Goal: Information Seeking & Learning: Learn about a topic

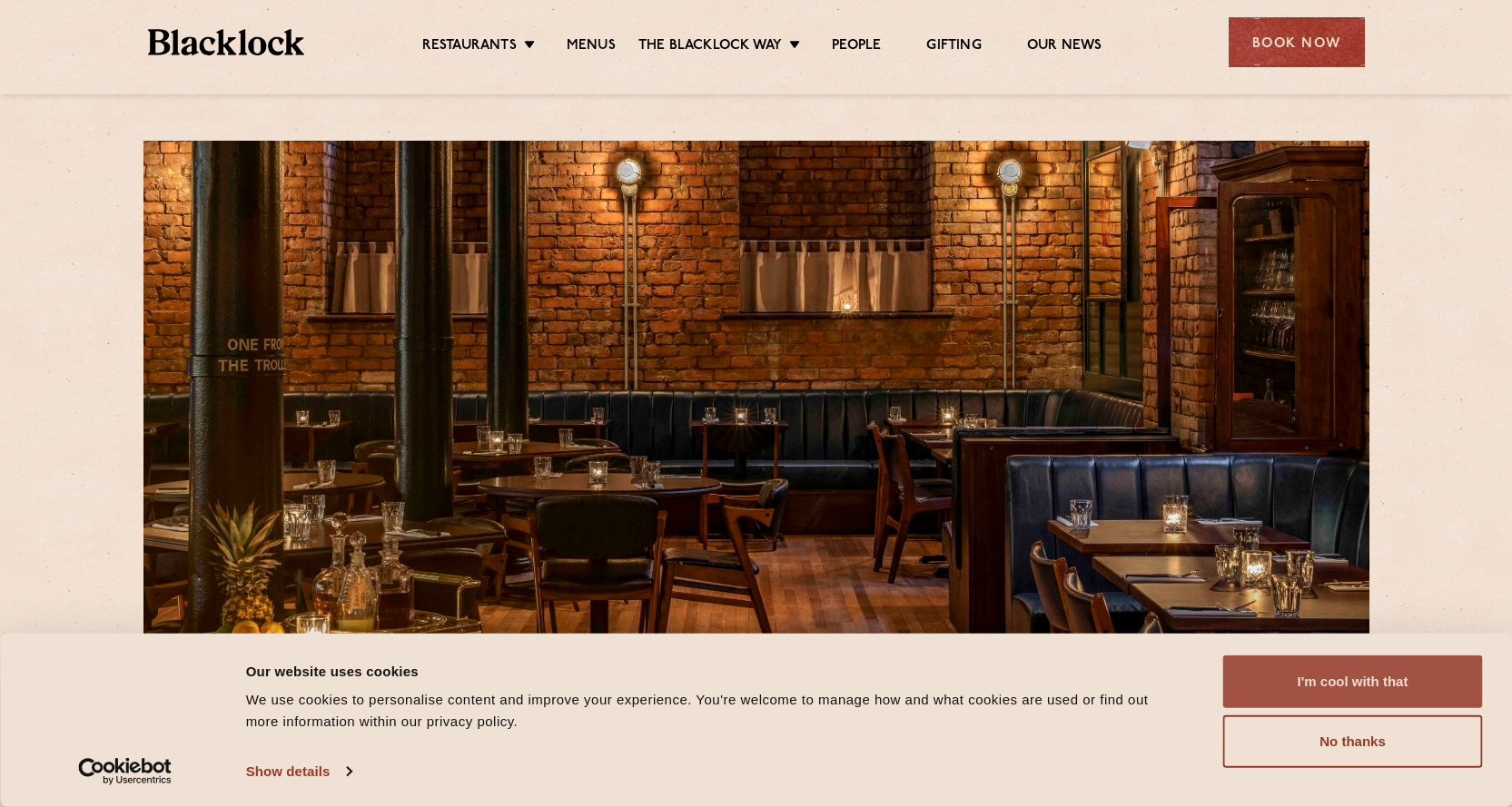
click at [1307, 669] on button "I'm cool with that" at bounding box center [1353, 681] width 260 height 53
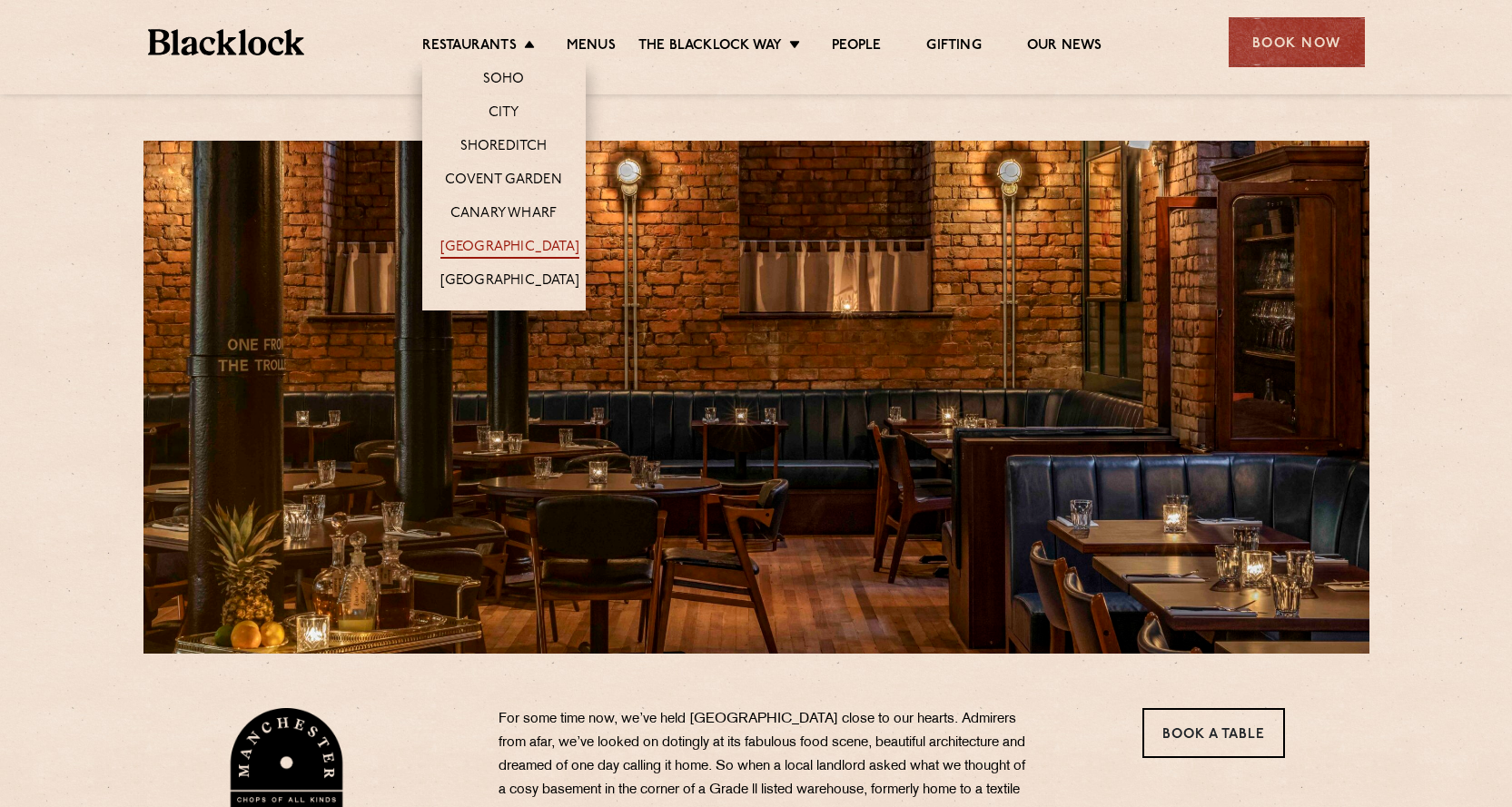
click at [501, 240] on link "[GEOGRAPHIC_DATA]" at bounding box center [510, 249] width 139 height 20
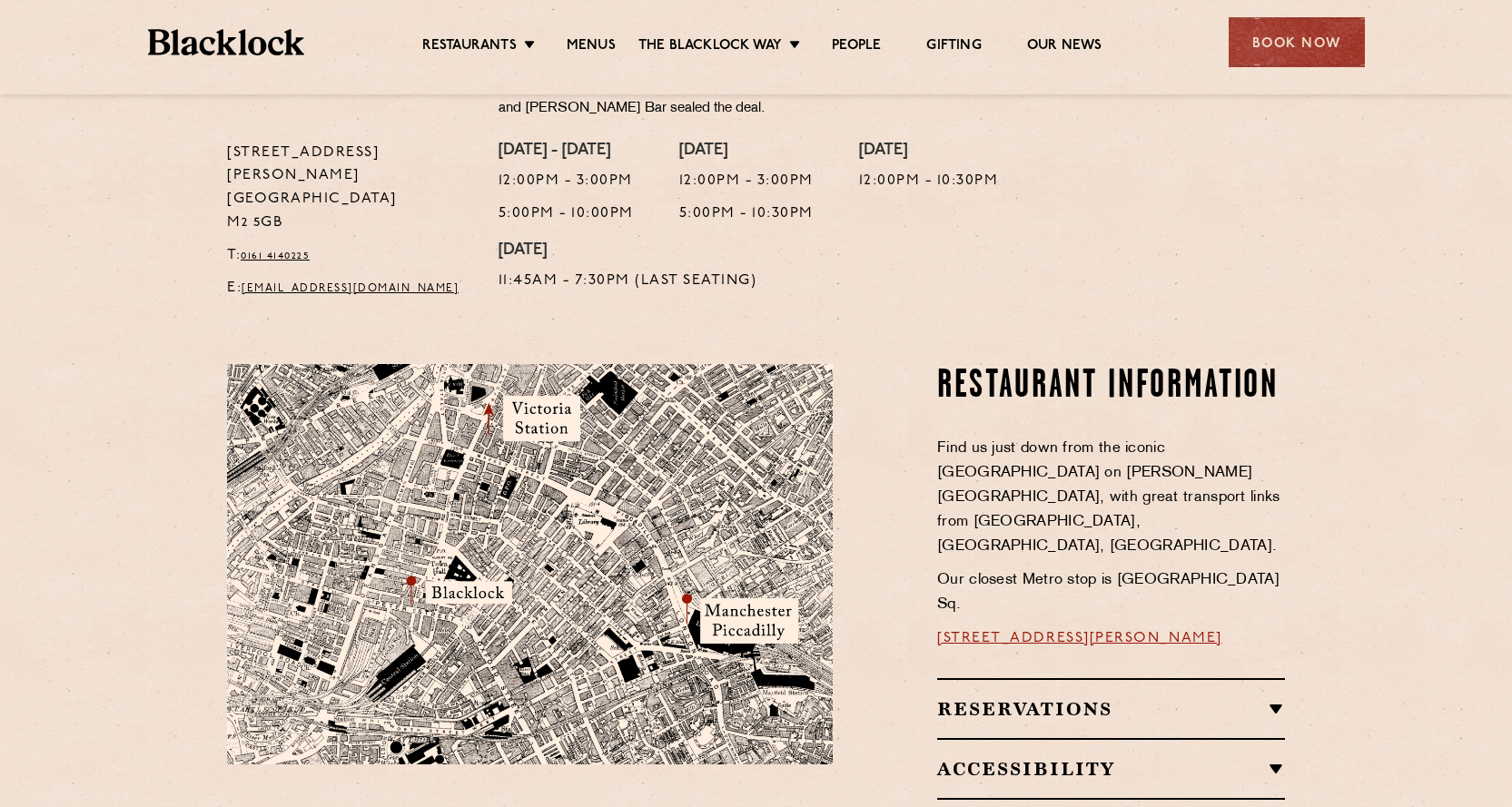
scroll to position [818, 0]
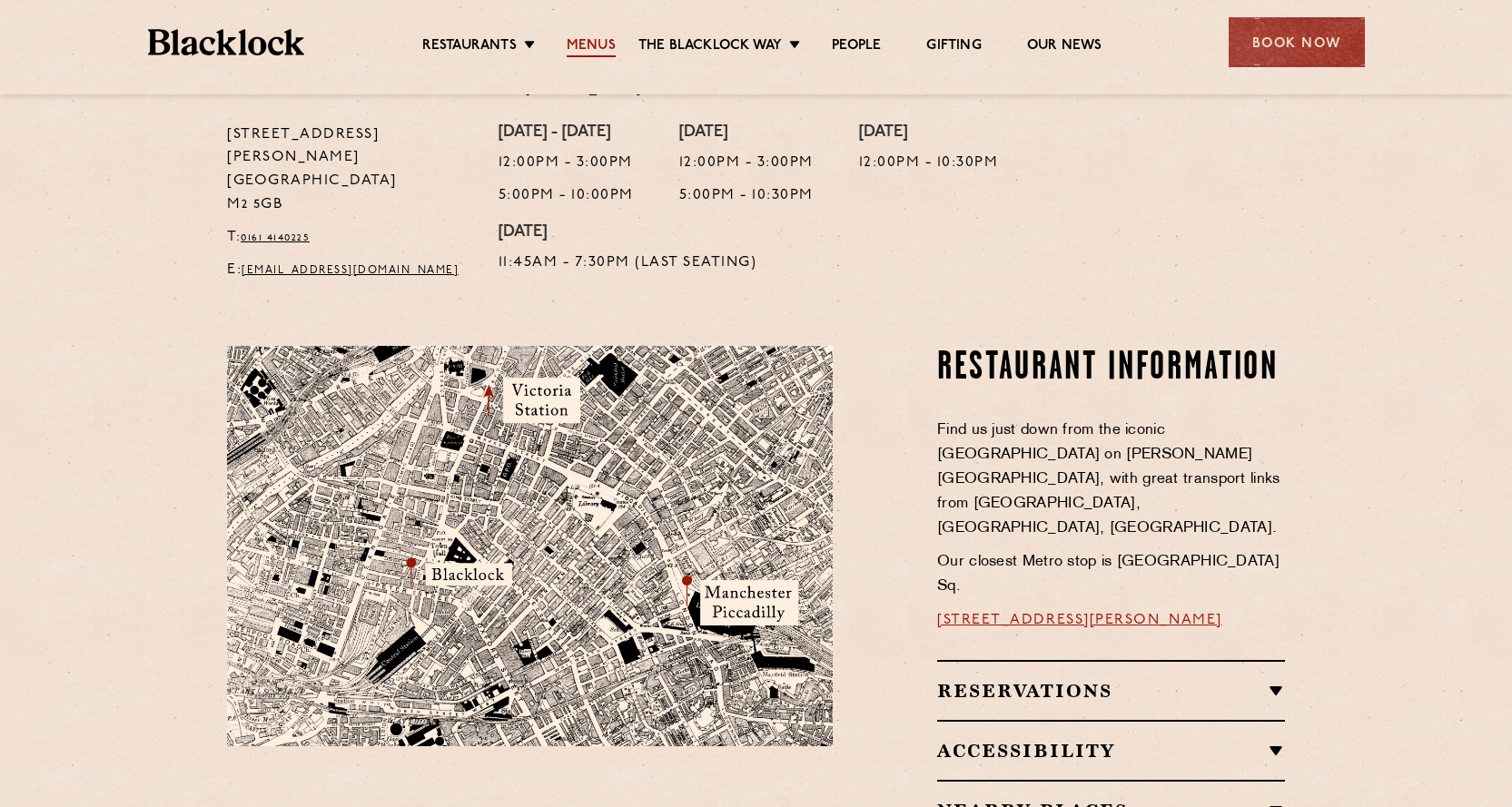
click at [593, 43] on link "Menus" at bounding box center [591, 48] width 49 height 20
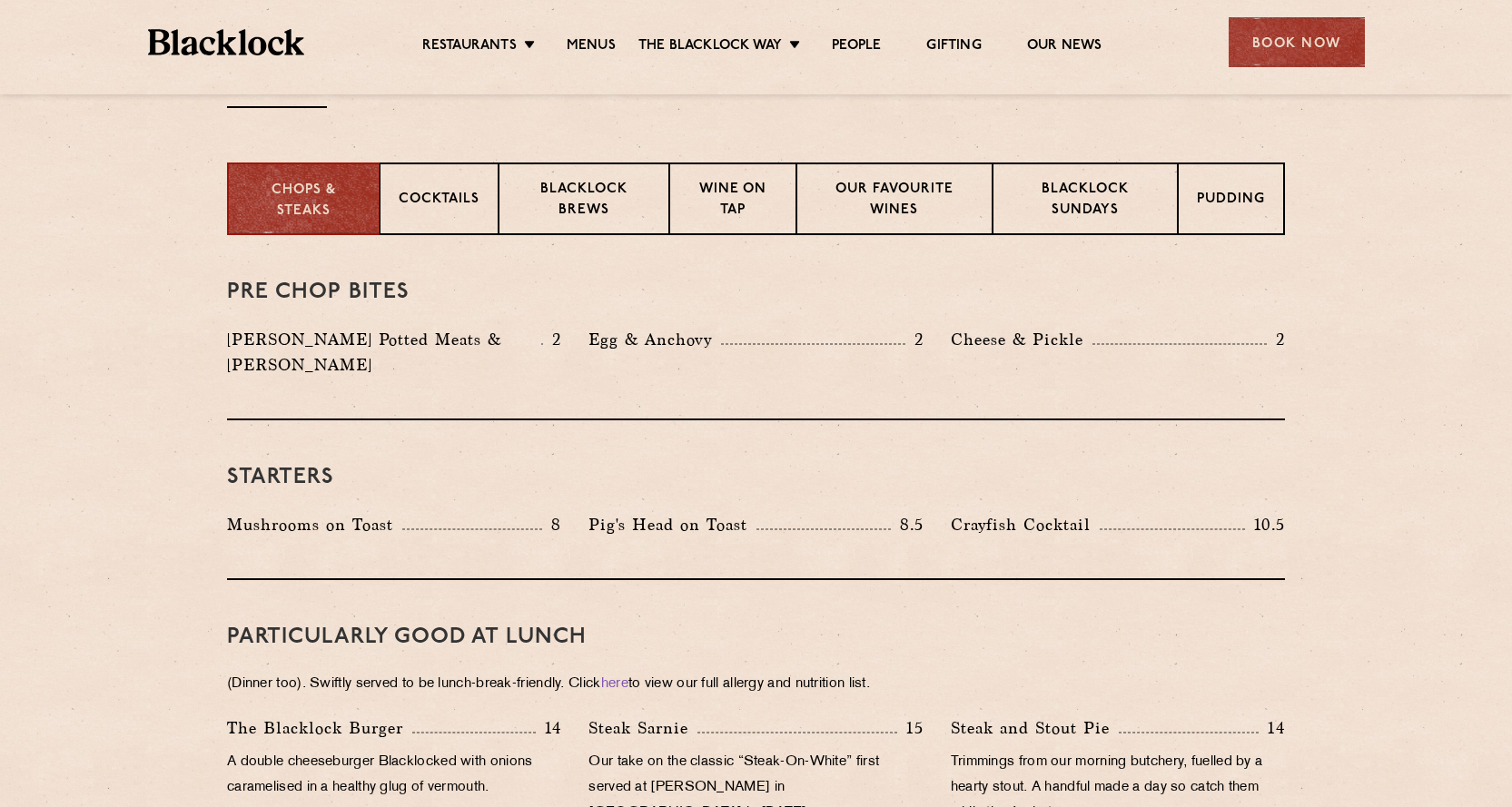
scroll to position [545, 0]
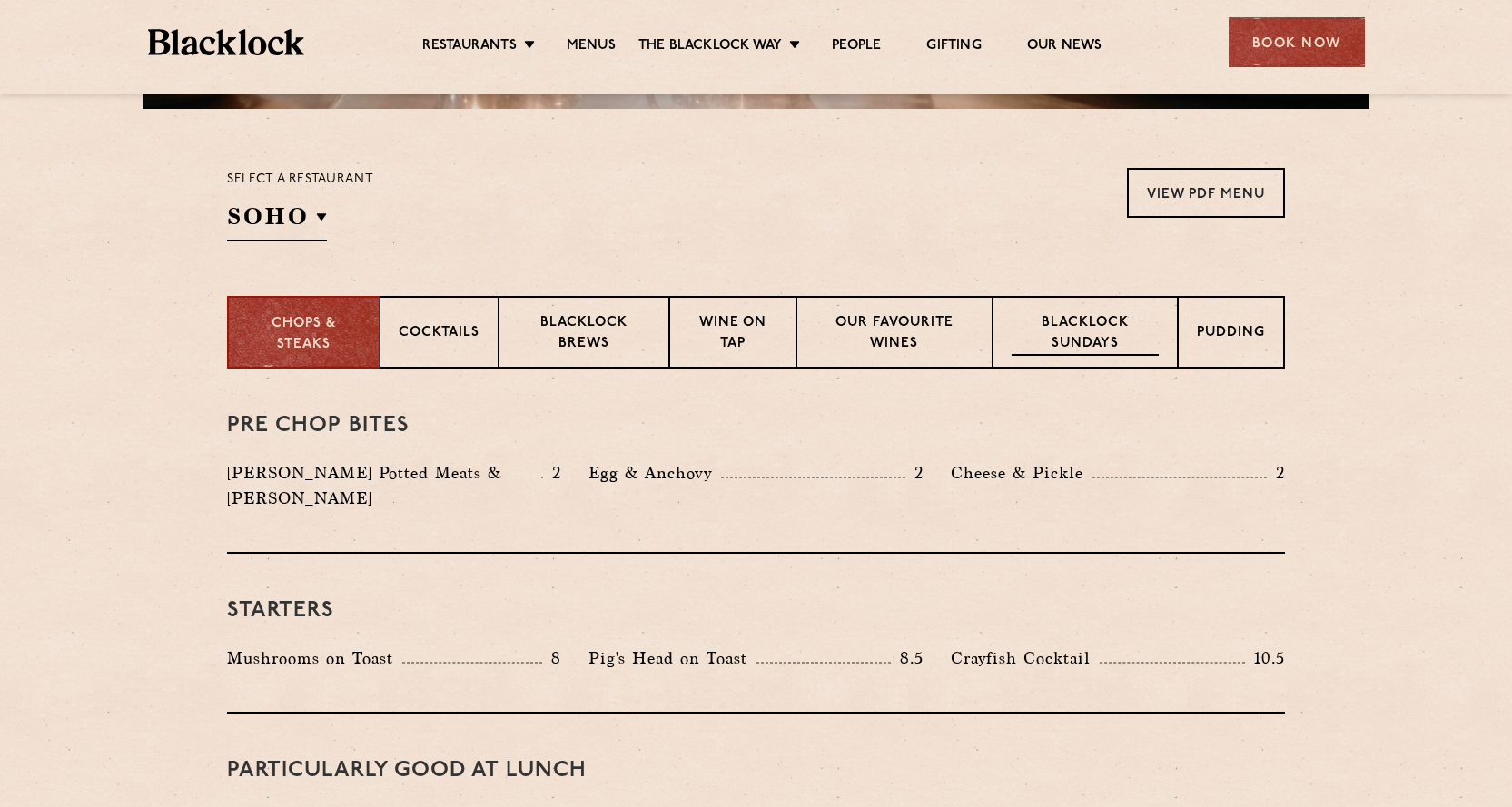
click at [1105, 317] on p "Blacklock Sundays" at bounding box center [1086, 334] width 147 height 43
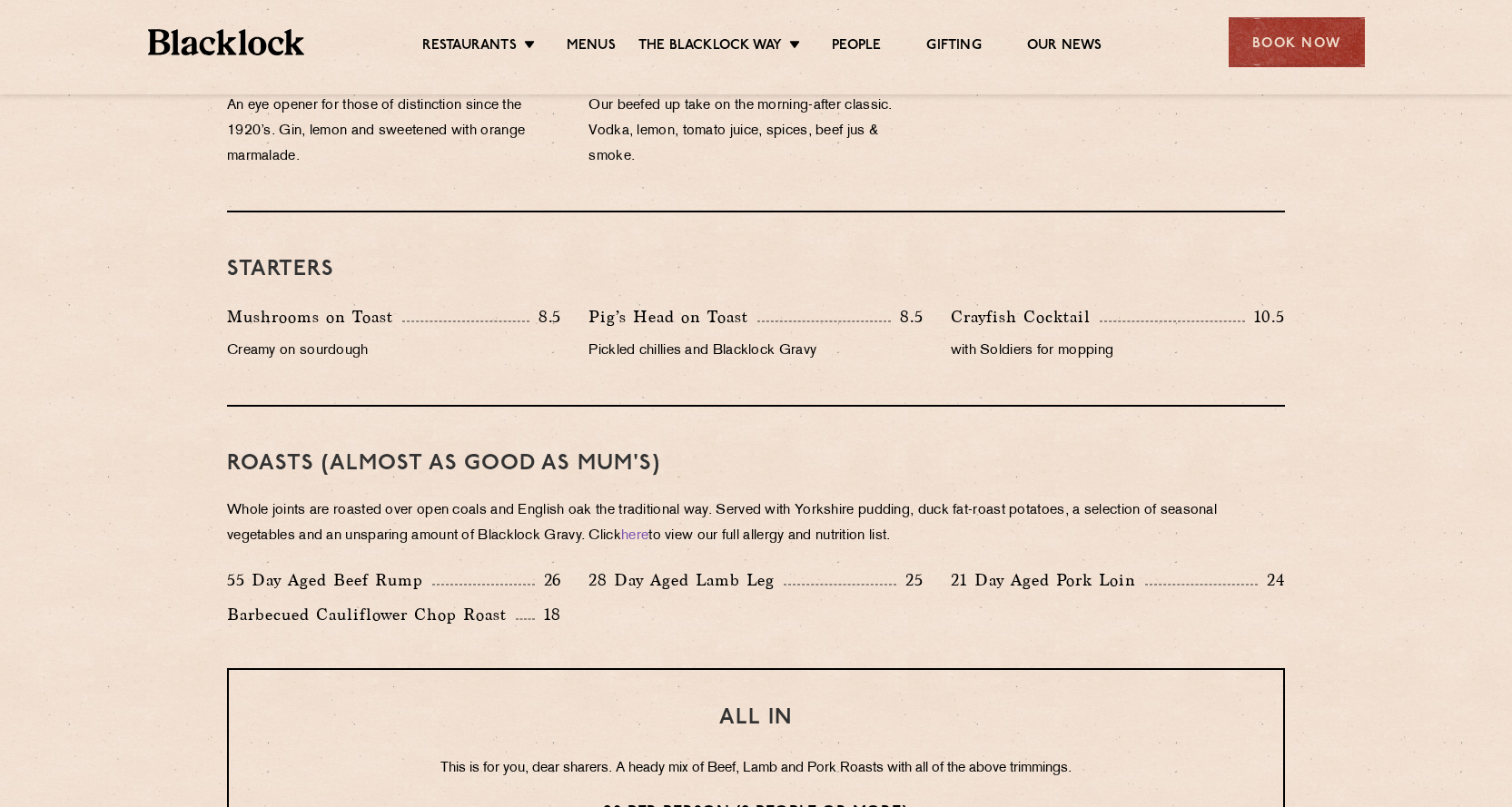
scroll to position [999, 0]
